Goal: Information Seeking & Learning: Learn about a topic

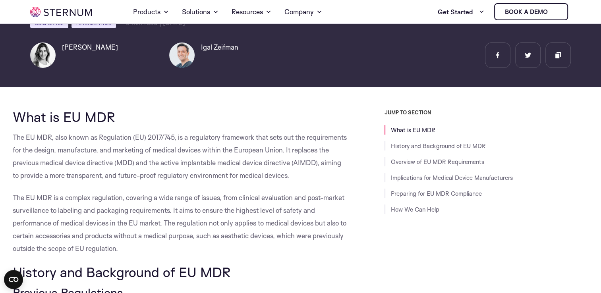
scroll to position [155, 0]
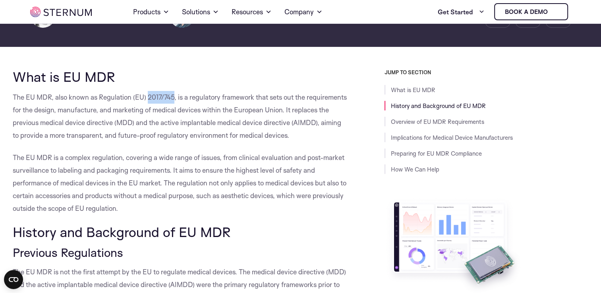
drag, startPoint x: 148, startPoint y: 96, endPoint x: 174, endPoint y: 96, distance: 26.2
click at [174, 96] on p "The EU MDR, also known as Regulation (EU) 2017/745, is a regulatory framework t…" at bounding box center [181, 116] width 336 height 51
copy p "2017/745"
click at [216, 104] on p "The EU MDR, also known as Regulation (EU) 2017/745, is a regulatory framework t…" at bounding box center [181, 116] width 336 height 51
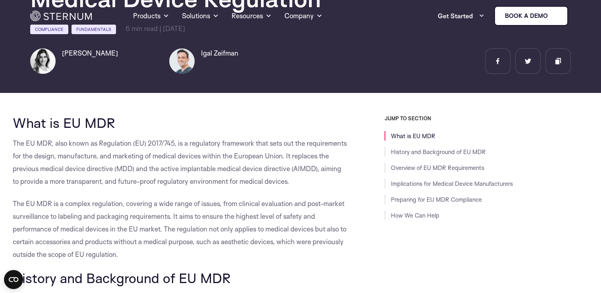
scroll to position [0, 0]
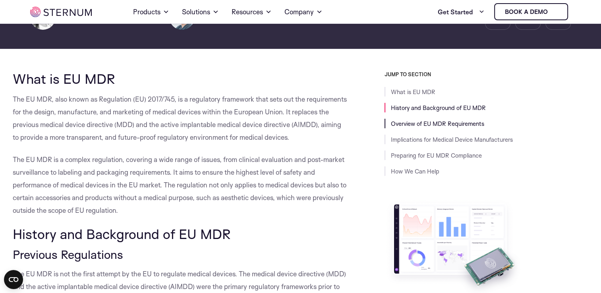
click at [437, 120] on link "Overview of EU MDR Requirements" at bounding box center [437, 124] width 93 height 8
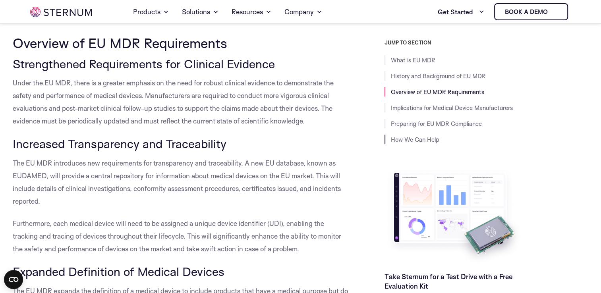
scroll to position [600, 0]
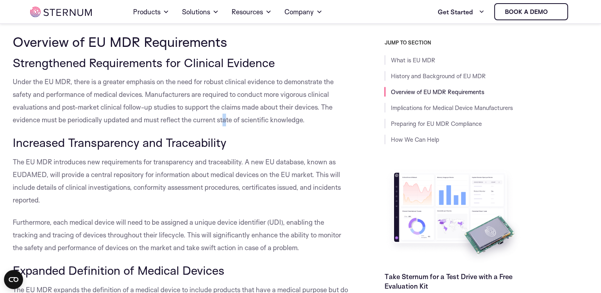
click at [225, 114] on p "Under the EU MDR, there is a greater emphasis on the need for robust clinical e…" at bounding box center [181, 101] width 336 height 51
drag, startPoint x: 225, startPoint y: 114, endPoint x: 163, endPoint y: 115, distance: 62.4
click at [163, 115] on p "Under the EU MDR, there is a greater emphasis on the need for robust clinical e…" at bounding box center [181, 101] width 336 height 51
click at [258, 136] on h3 "Increased Transparency and Traceability" at bounding box center [181, 143] width 336 height 14
